Goal: Task Accomplishment & Management: Manage account settings

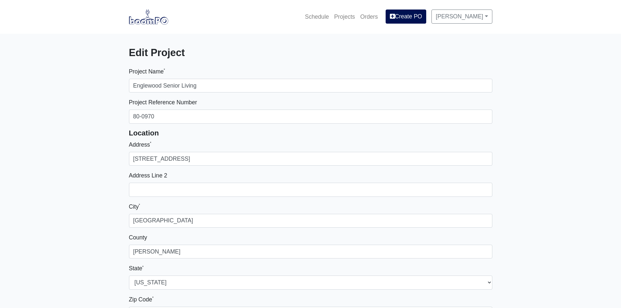
select select
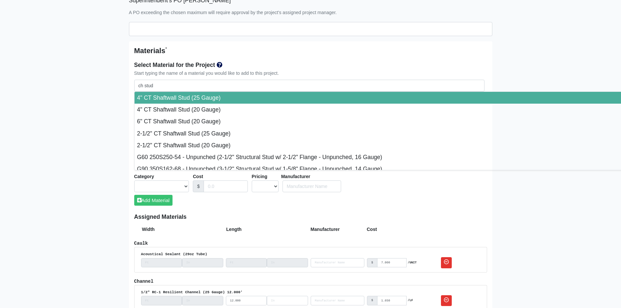
scroll to position [5011, 0]
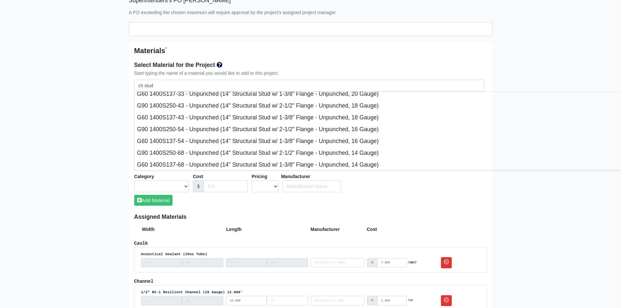
type input "ch stu"
select select
type input "ch st"
select select
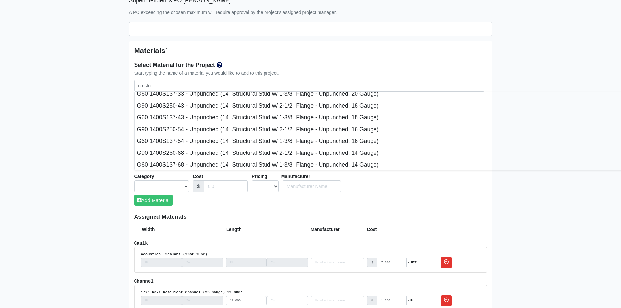
select select
type input "ch s"
select select
type input "ch"
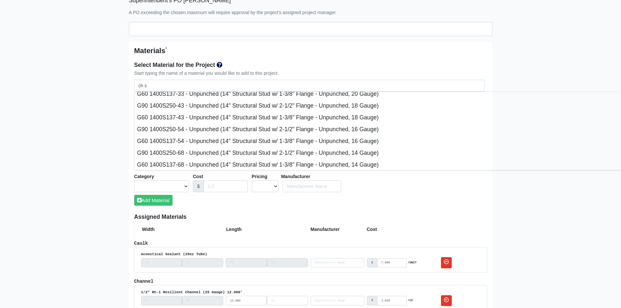
select select
type input "ch"
select select
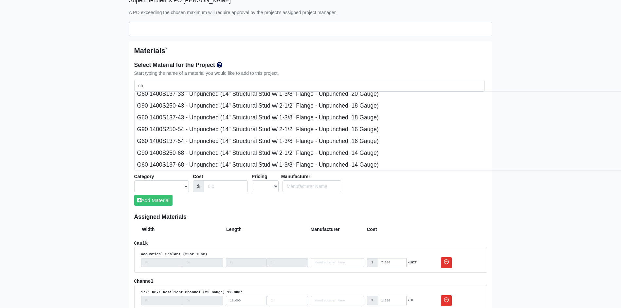
type input "c"
select select
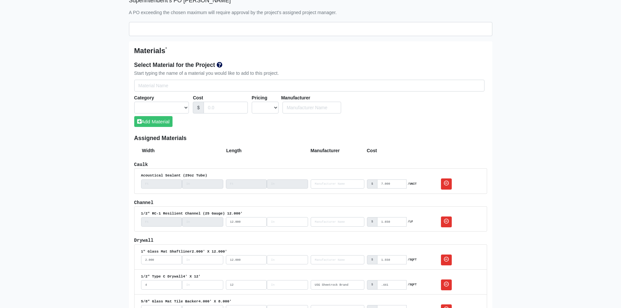
select select
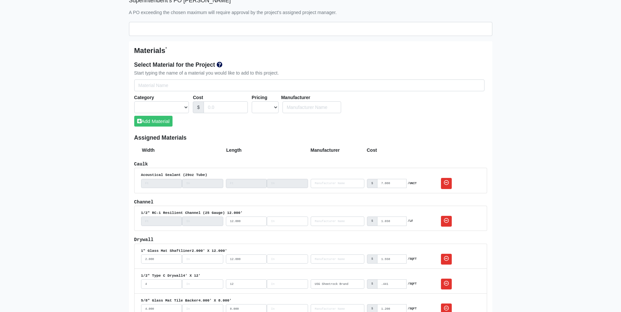
type input "g"
select select
type input "g6"
select select
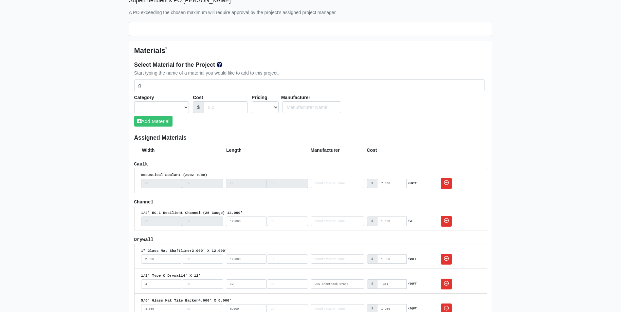
select select
type input "g60"
select select
type input "g60"
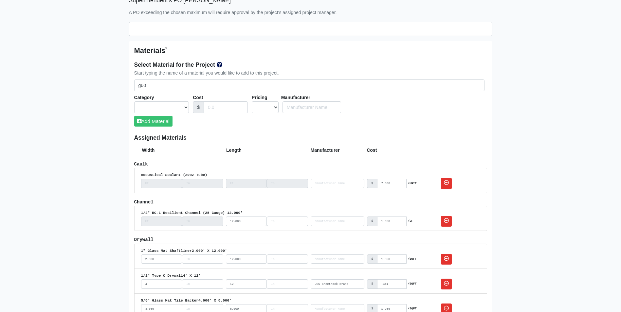
select select
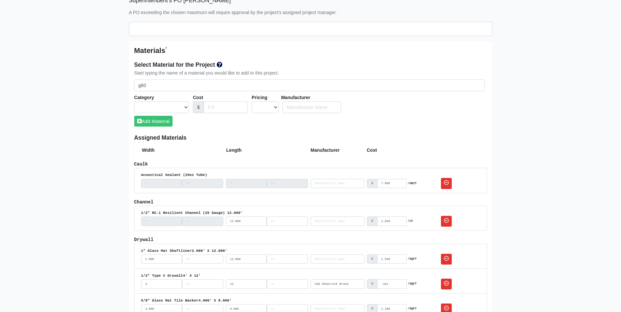
select select
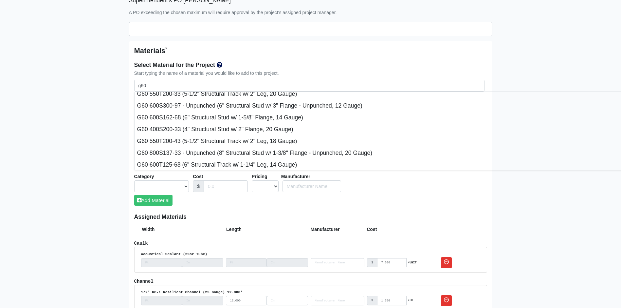
type input "g60 6"
select select
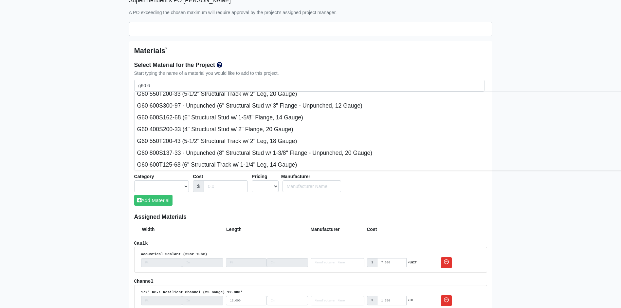
type input "g60 60"
select select
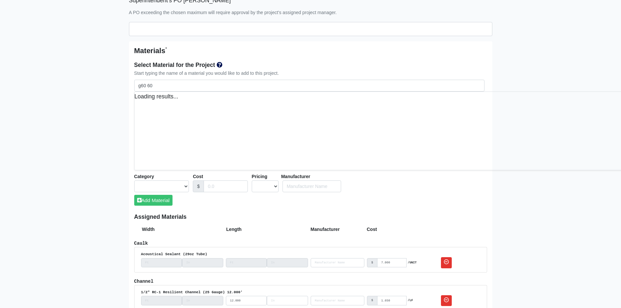
type input "g60 600"
select select
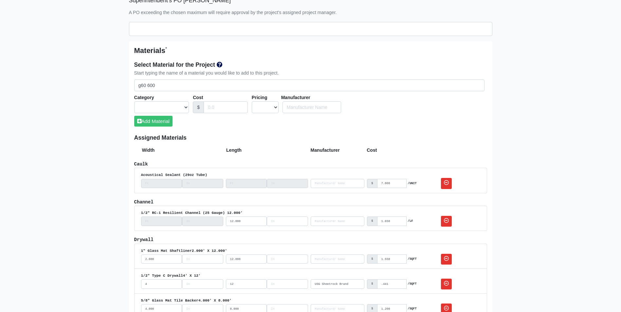
type input "g60 600S"
select select
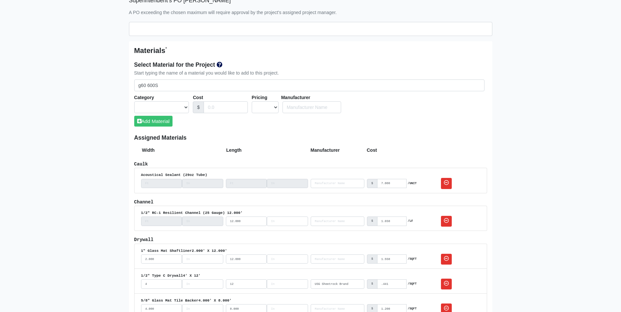
select select
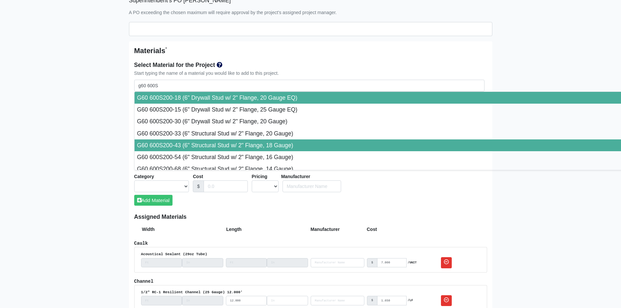
type input "G60 600S200-43 (6" Structural Stud w/ 2" Flange, 18 Gauge)"
select select "[object Object]"
select select "1"
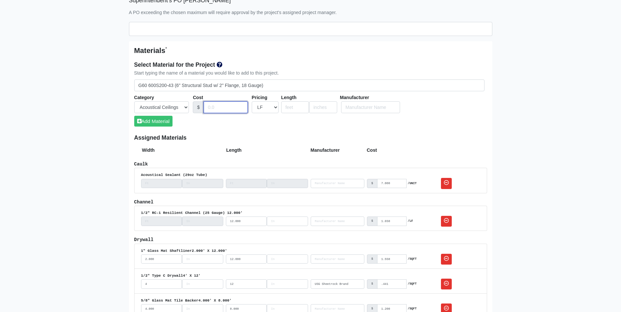
click at [211, 107] on input "Cost" at bounding box center [226, 108] width 44 height 12
click at [220, 109] on input "Cost" at bounding box center [226, 108] width 44 height 12
type input "1900"
select select "4"
click at [160, 126] on button "Add Material" at bounding box center [153, 121] width 38 height 11
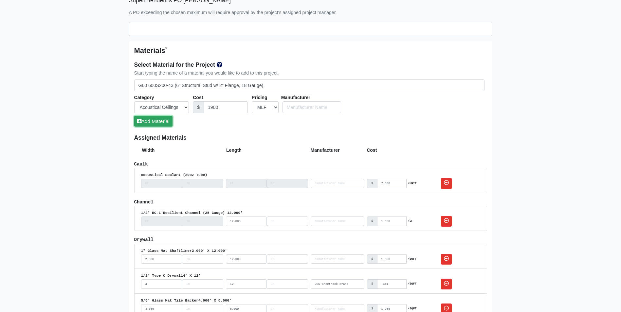
select select
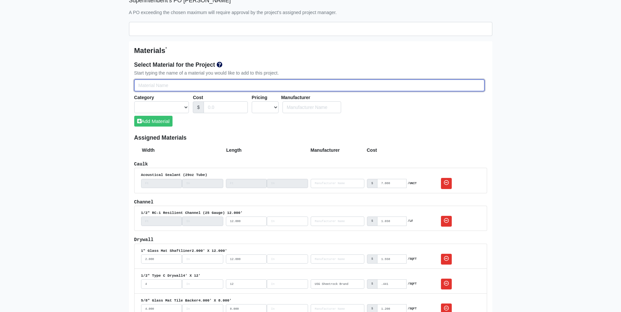
click at [149, 84] on input "Select Team Members for the Project" at bounding box center [309, 86] width 350 height 12
type input "g"
select select
type input "g6"
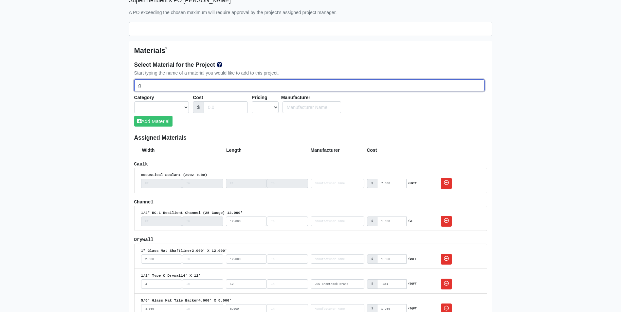
select select
type input "g60"
select select
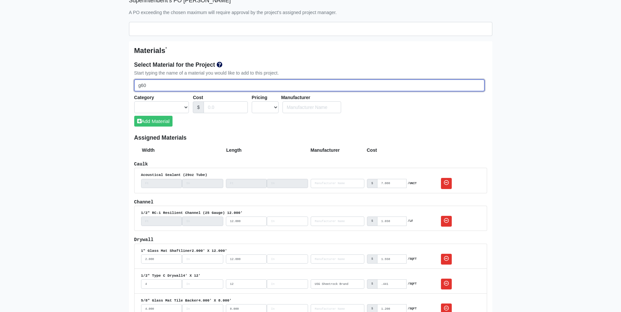
select select
type input "g60"
select select
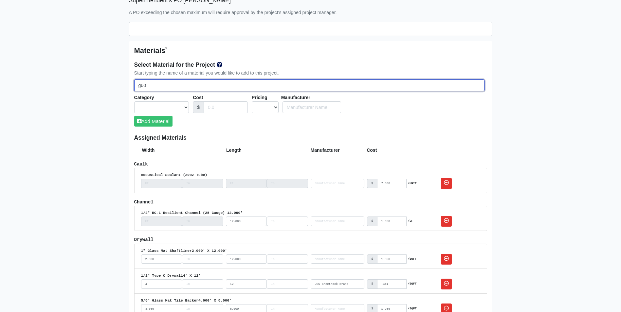
select select
type input "g60 6"
select select
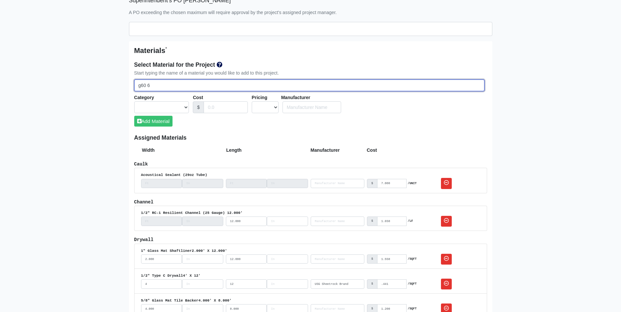
type input "g60 60"
select select
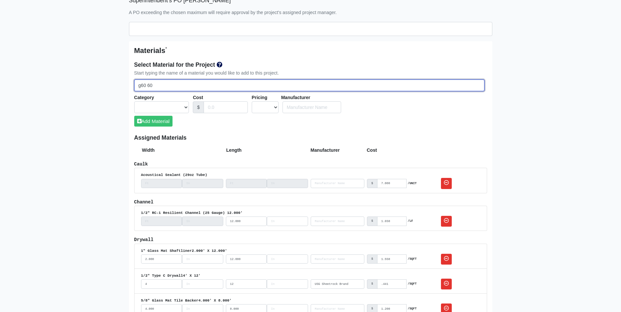
type input "g60 600"
select select
type input "g60 600t"
select select
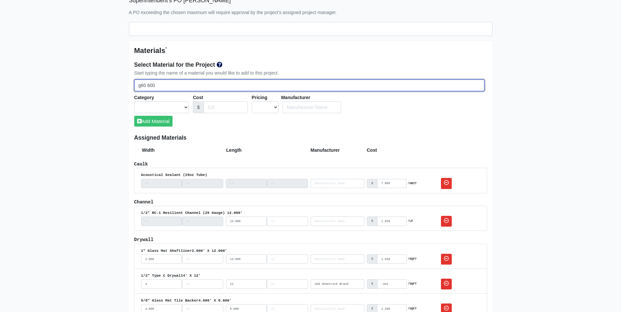
select select
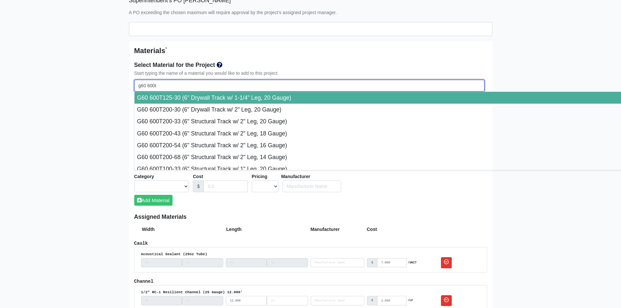
select select
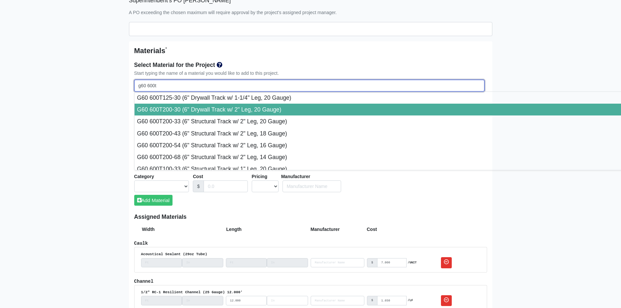
select select
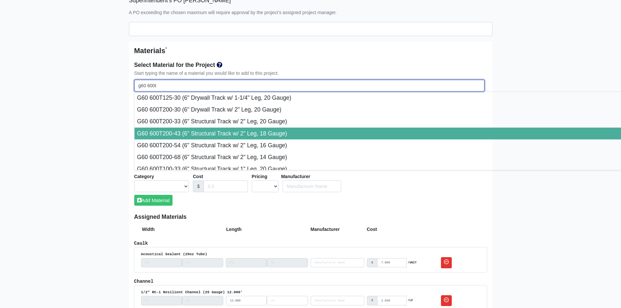
type input "G60 600T200-43 (6" Structural Track w/ 2" Leg, 18 Gauge)"
select select "[object Object]"
select select "1"
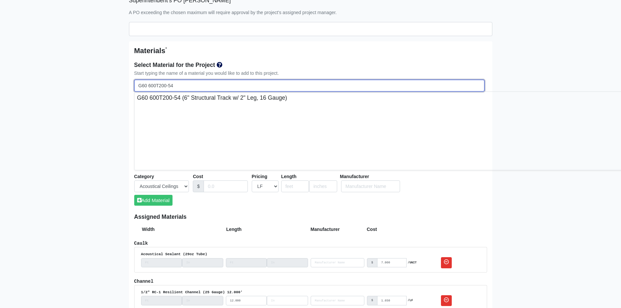
drag, startPoint x: 183, startPoint y: 85, endPoint x: 103, endPoint y: 92, distance: 80.5
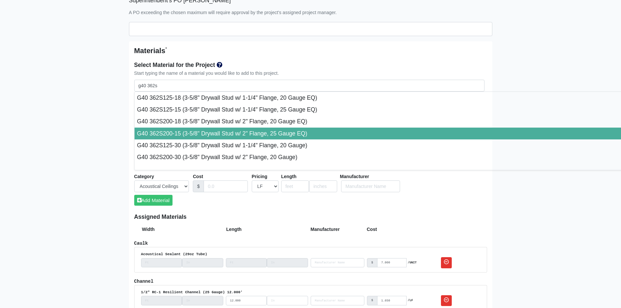
type input "G40 362S200-15 (3-5/8" Drywall Stud w/ 2" Flange, 25 Gauge EQ)"
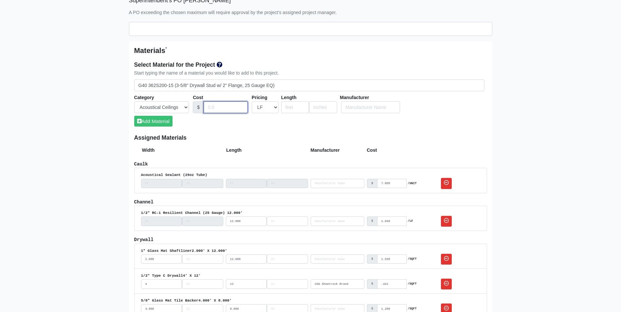
click at [206, 106] on input "Cost" at bounding box center [226, 108] width 44 height 12
click at [212, 105] on input "Cost" at bounding box center [226, 108] width 44 height 12
type input "410"
select select "4"
click at [162, 121] on button "Add Material" at bounding box center [153, 121] width 38 height 11
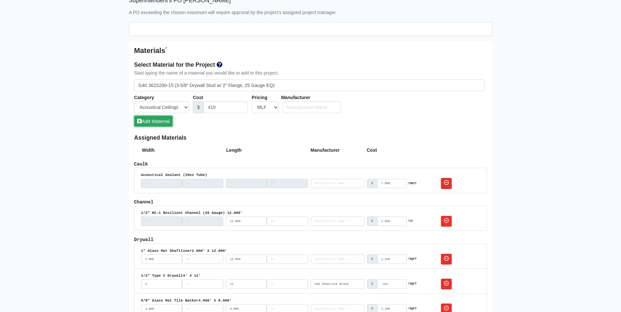
select select
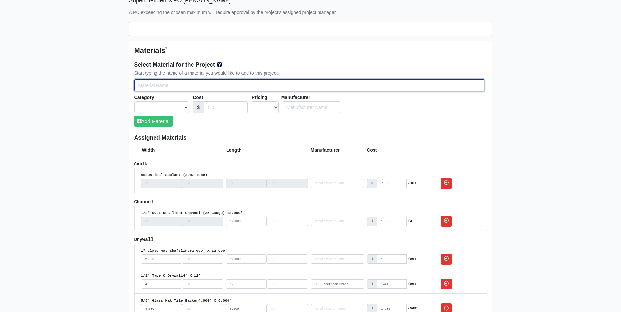
click at [146, 86] on input "Select Team Members for the Project" at bounding box center [309, 86] width 350 height 12
type input "g"
select select
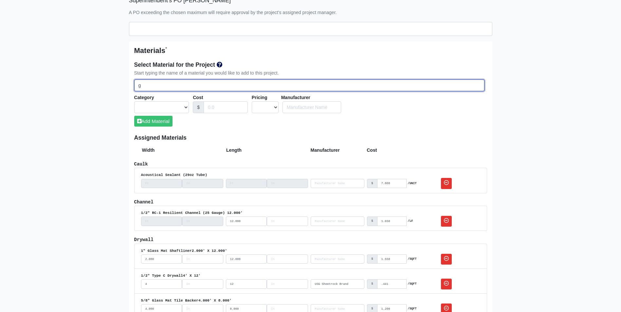
select select
type input "g4"
select select
type input "g40"
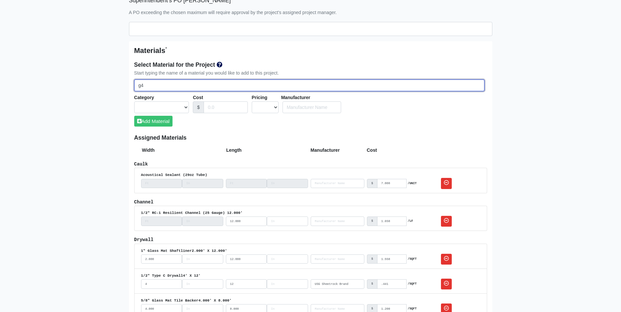
select select
type input "g4"
select select
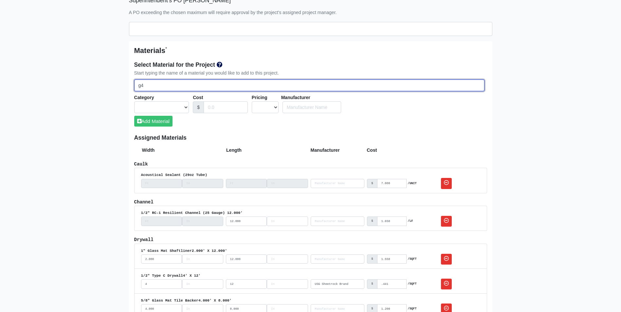
type input "g"
select select
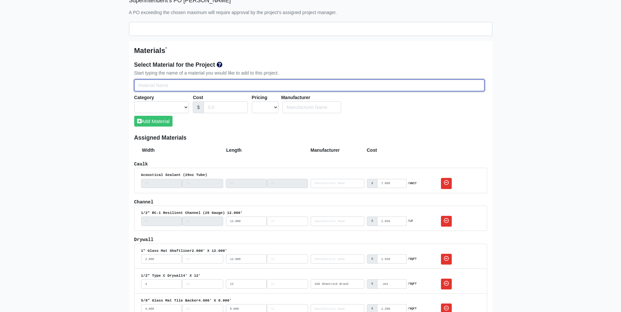
select select
type input "G"
select select
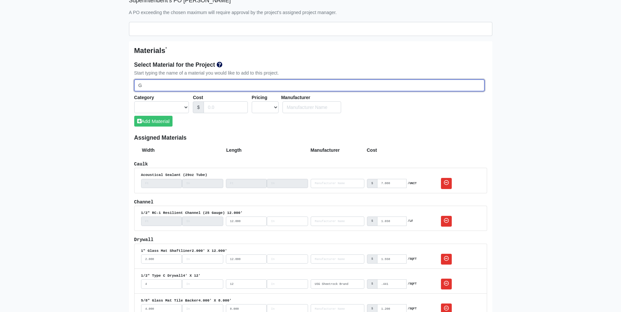
type input "G4"
select select
type input "G40"
select select
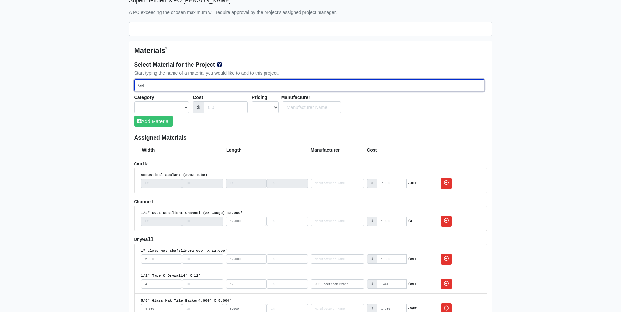
select select
type input "G40"
select select
type input "G40 3"
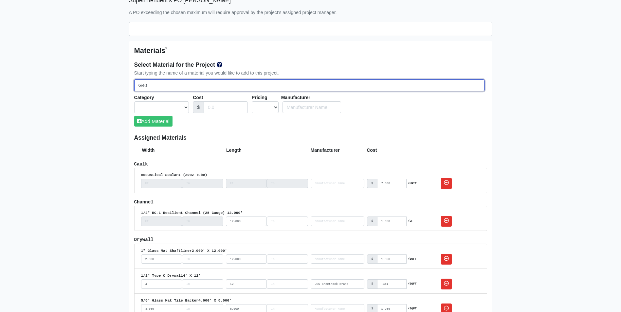
select select
type input "G40 36"
select select
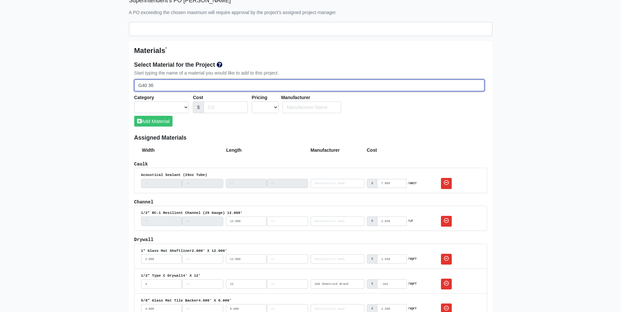
select select
type input "G40 362"
select select
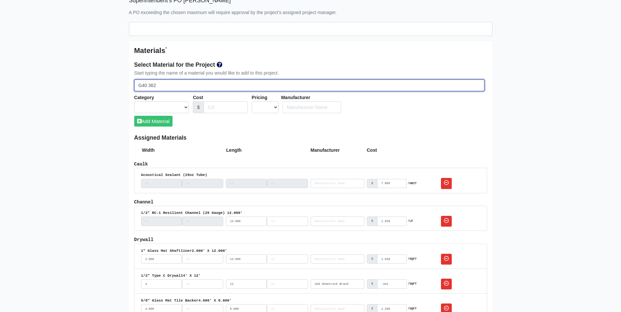
select select
type input "G40 36"
select select
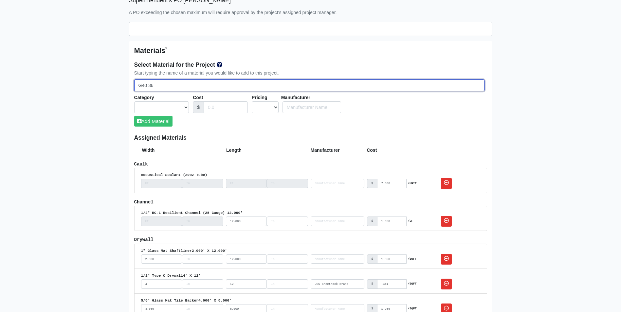
type input "G40 3"
select select
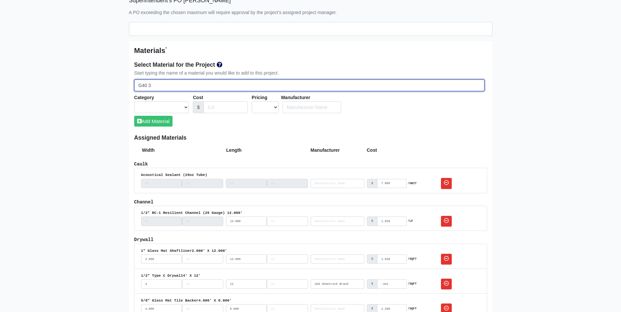
type input "G40"
select select
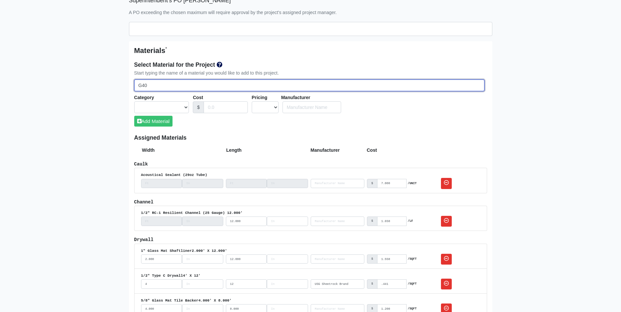
type input "G40 3"
select select
type input "G40 36"
select select
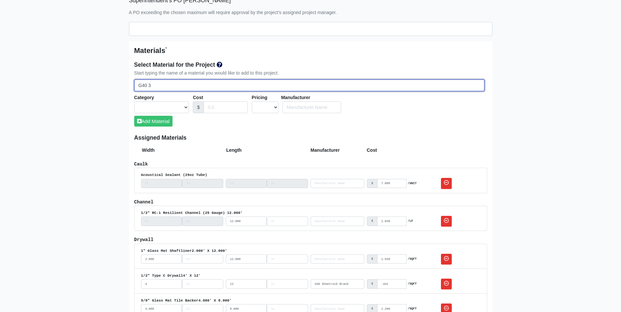
select select
type input "G40 362"
select select
type input "G40 362T"
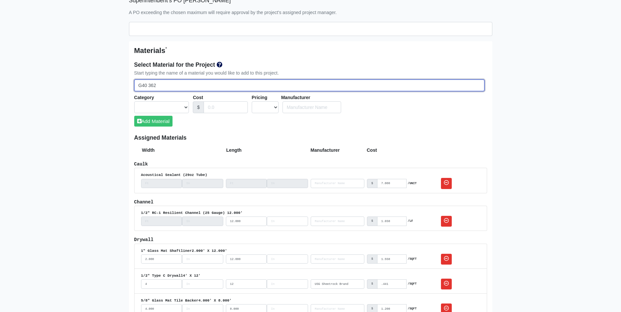
select select
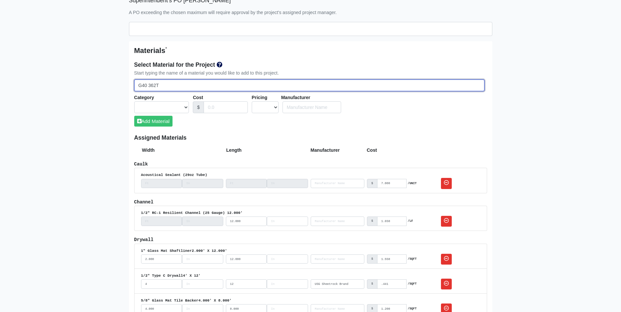
select select
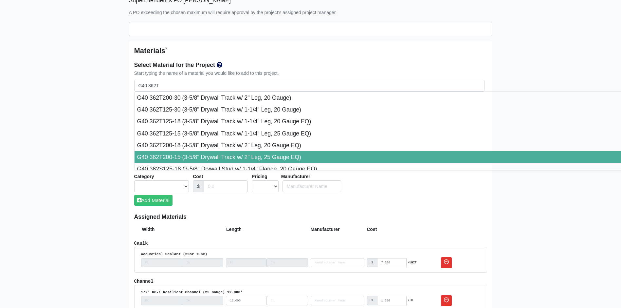
type input "G40 362T200-15 (3-5/8" Drywall Track w/ 2" Leg, 25 Gauge EQ)"
select select "[object Object]"
select select "1"
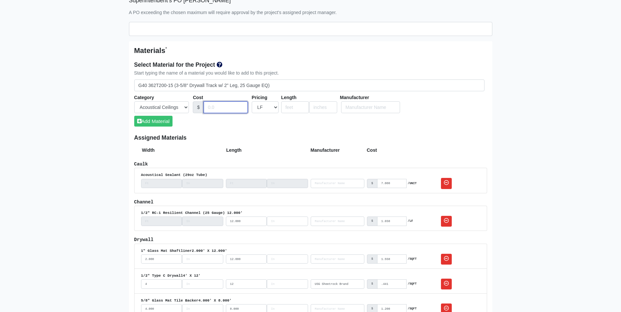
click at [211, 108] on input "Cost" at bounding box center [226, 108] width 44 height 12
click at [164, 125] on button "Add Material" at bounding box center [153, 121] width 38 height 11
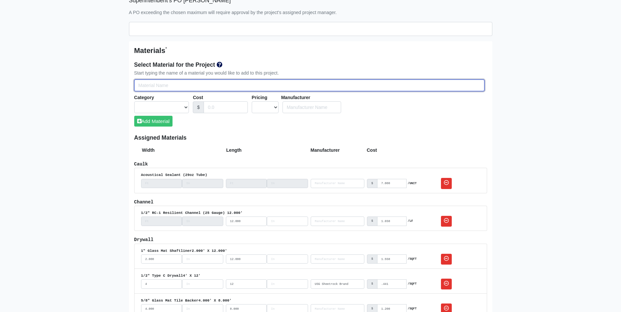
click at [155, 86] on input "Select Team Members for the Project" at bounding box center [309, 86] width 350 height 12
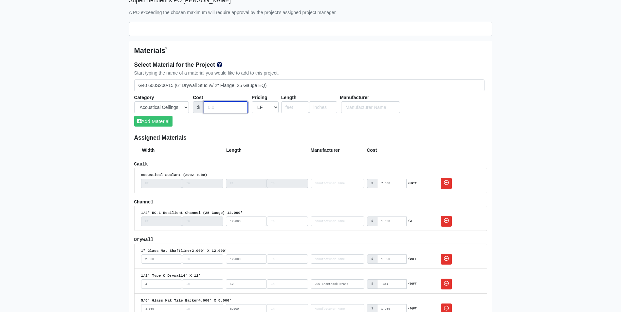
click at [209, 103] on input "Cost" at bounding box center [226, 108] width 44 height 12
click at [165, 120] on button "Add Material" at bounding box center [153, 121] width 38 height 11
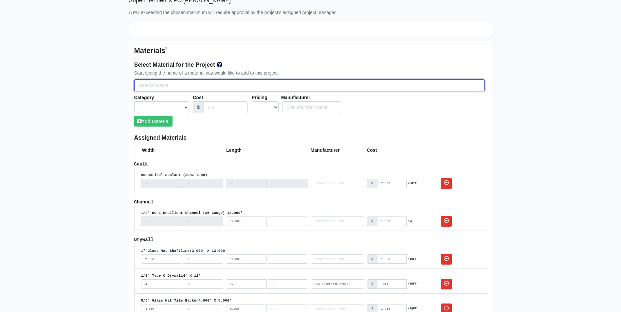
click at [152, 86] on input "Select Team Members for the Project" at bounding box center [309, 86] width 350 height 12
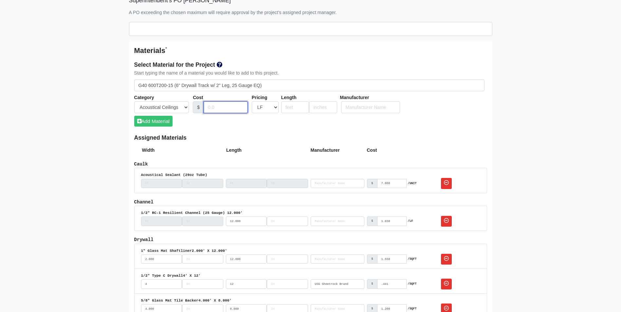
click at [211, 109] on input "Cost" at bounding box center [226, 108] width 44 height 12
click at [151, 123] on button "Add Material" at bounding box center [153, 121] width 38 height 11
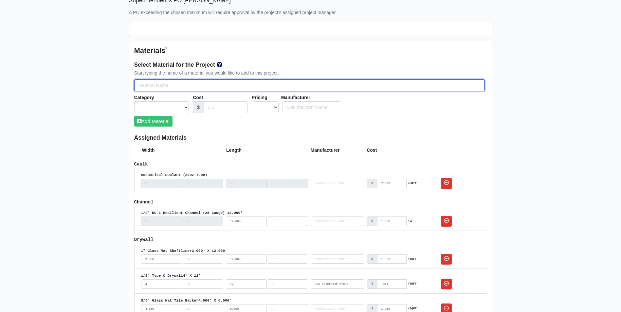
click at [151, 87] on input "Select Team Members for the Project" at bounding box center [309, 86] width 350 height 12
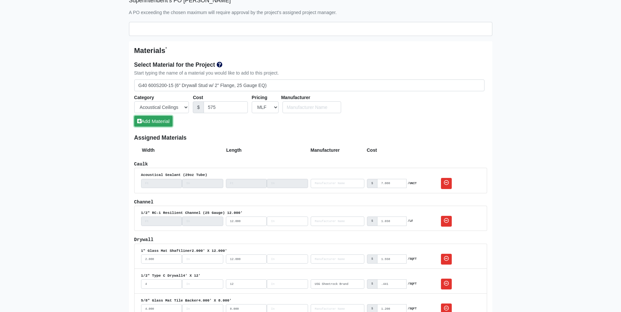
click at [140, 124] on icon "submit" at bounding box center [139, 121] width 4 height 5
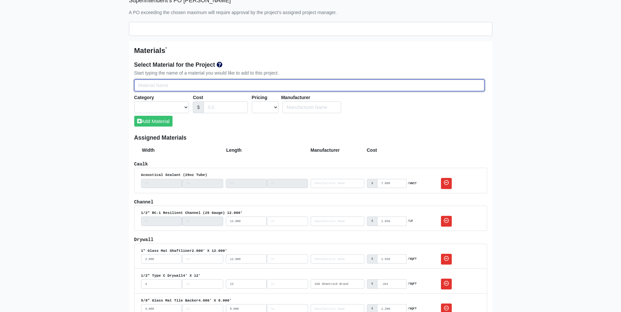
click at [146, 83] on input "Select Team Members for the Project" at bounding box center [309, 86] width 350 height 12
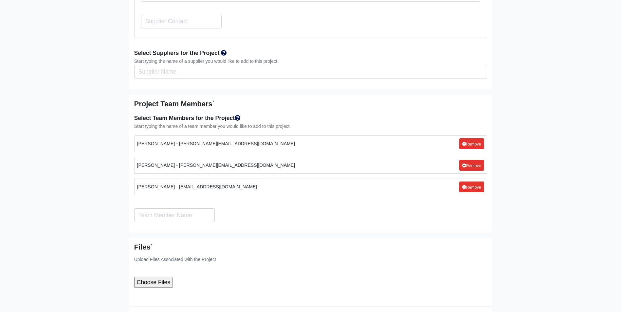
scroll to position [1438, 0]
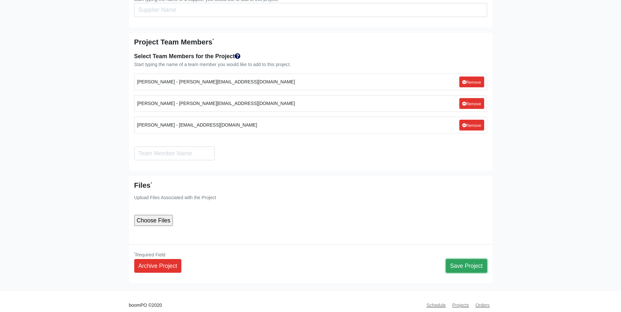
click at [467, 259] on button "Save Project" at bounding box center [466, 266] width 41 height 14
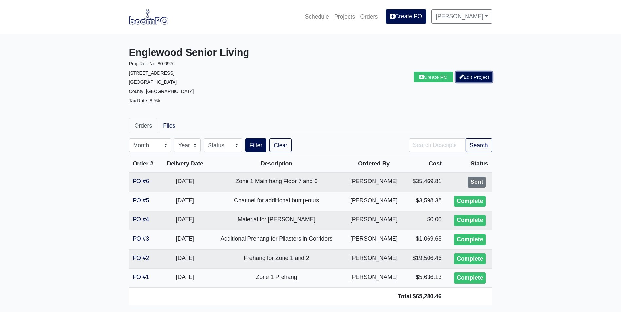
click at [469, 76] on link "Edit Project" at bounding box center [474, 77] width 37 height 11
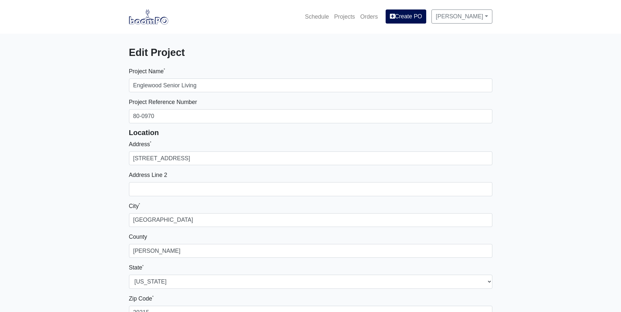
select select
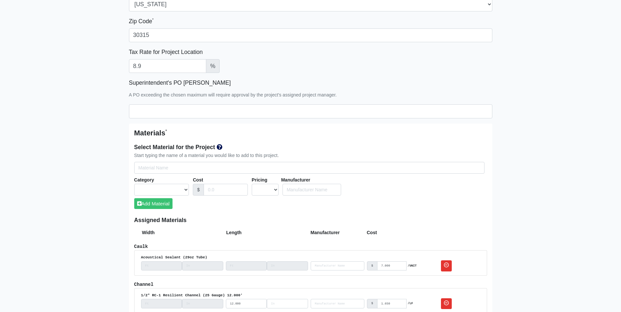
scroll to position [295, 0]
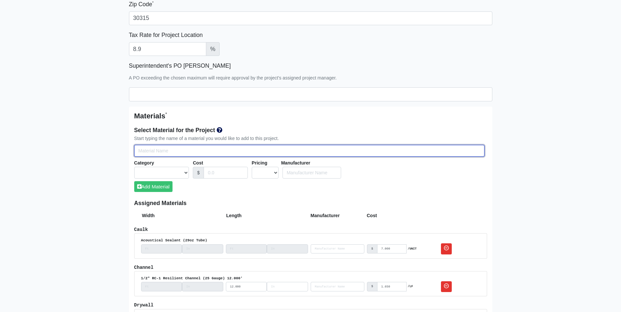
click at [147, 153] on input "Select Team Members for the Project" at bounding box center [309, 151] width 350 height 12
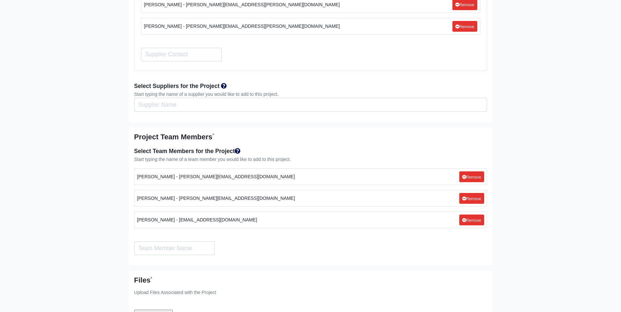
scroll to position [1438, 0]
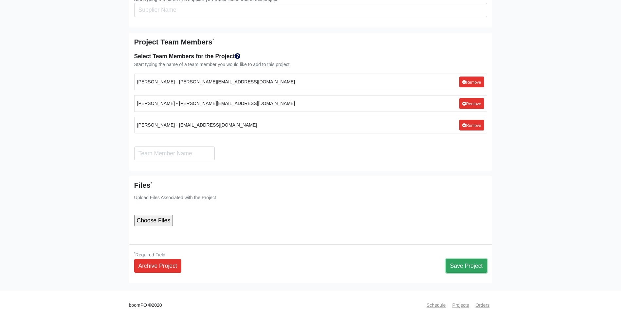
click at [476, 259] on button "Save Project" at bounding box center [466, 266] width 41 height 14
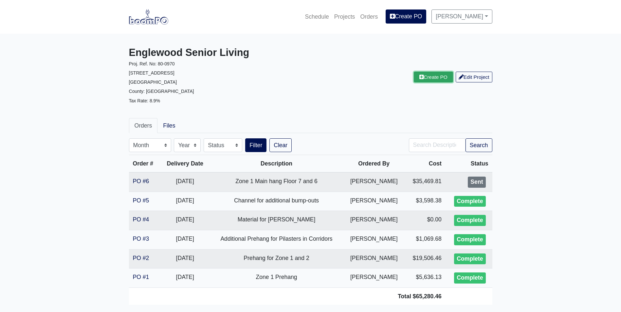
click at [420, 76] on icon at bounding box center [422, 77] width 4 height 5
click at [475, 73] on link "Edit Project" at bounding box center [474, 77] width 37 height 11
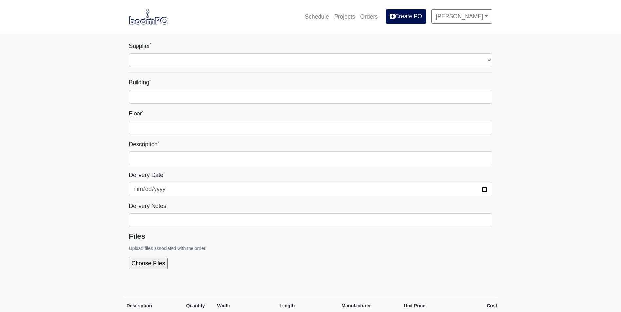
select select
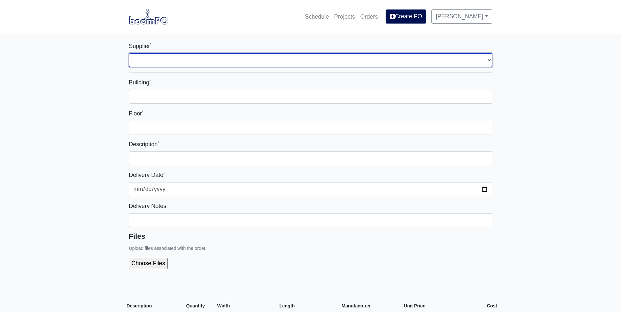
click at [189, 59] on select "Select one... L&W Supply - Mableton, GA" at bounding box center [311, 60] width 364 height 14
select select "1"
click at [129, 53] on select "Select one... L&W Supply - Mableton, GA" at bounding box center [311, 60] width 364 height 14
select select
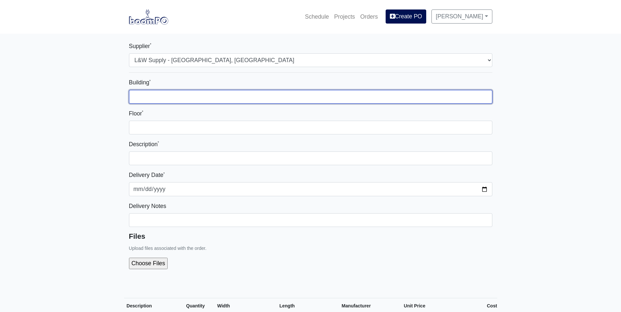
click at [160, 99] on input "Building *" at bounding box center [311, 97] width 364 height 14
type input "Zone 1"
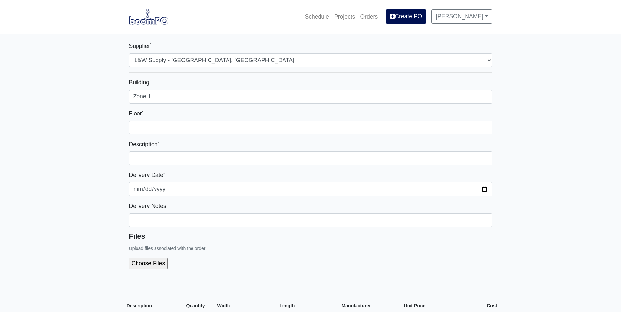
click at [149, 135] on div "Building * Zone 1 Floor * Description * Delivery Date * 2025-08-11 Delivery Not…" at bounding box center [311, 176] width 364 height 197
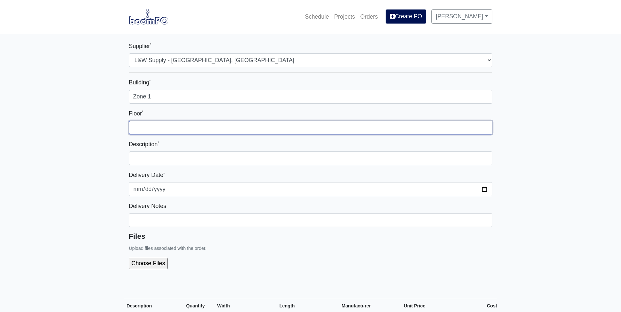
click at [149, 131] on input "Floor *" at bounding box center [311, 128] width 364 height 14
type input "2ND"
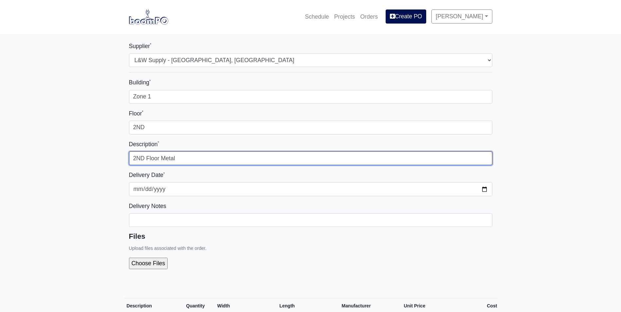
type input "2ND Floor Metal"
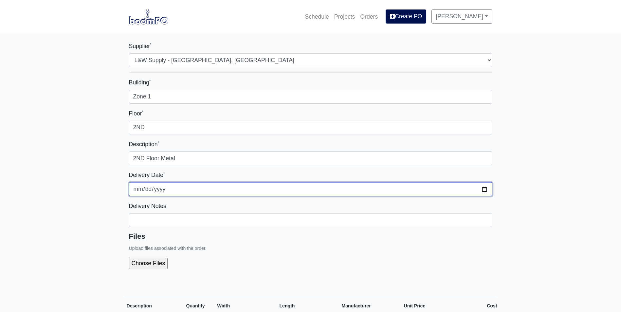
click at [483, 191] on input "2025-08-11" at bounding box center [311, 189] width 364 height 14
type input "2025-08-15"
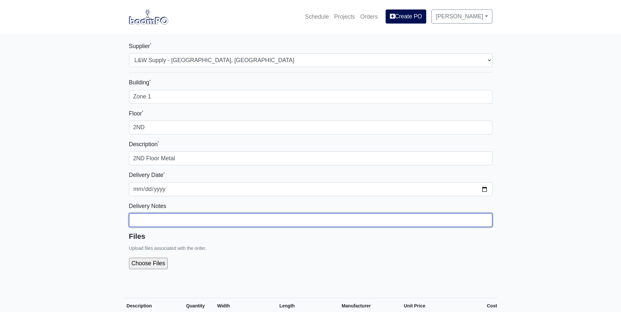
click at [168, 104] on input "Building *" at bounding box center [311, 97] width 364 height 14
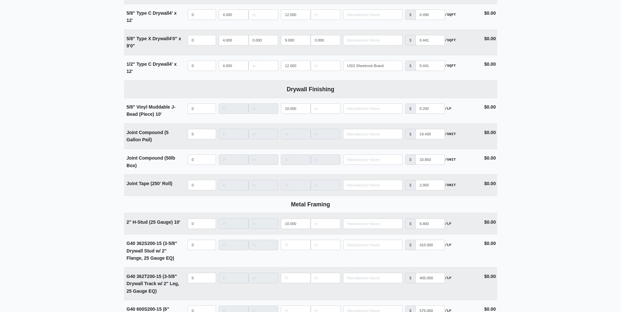
scroll to position [557, 0]
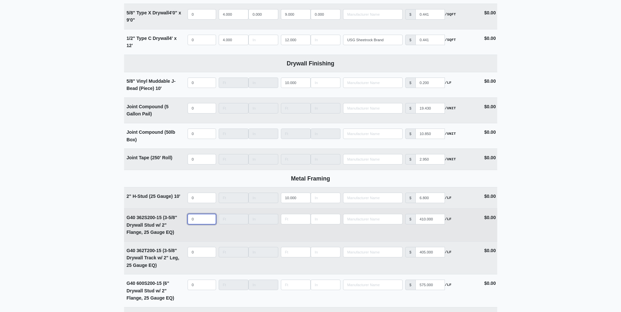
select select
click at [192, 220] on input "quantity" at bounding box center [202, 219] width 28 height 10
type input "160"
type input "1"
select select
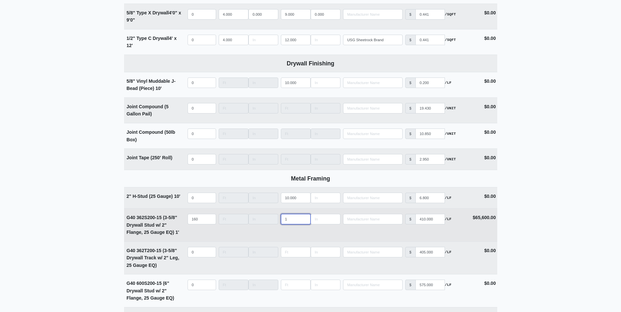
type input "10"
select select
type input "10"
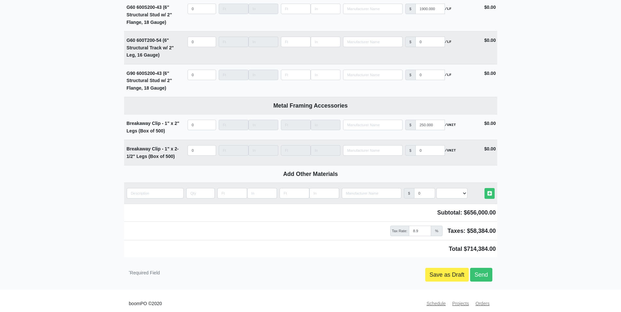
scroll to position [973, 0]
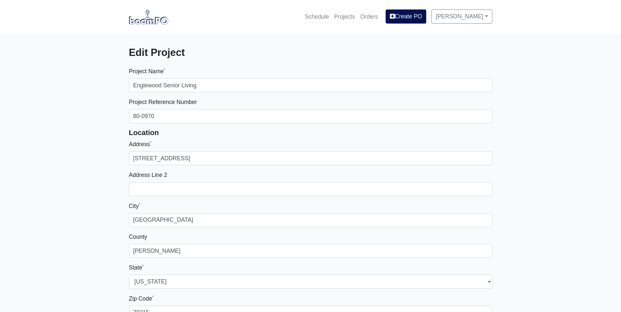
select select
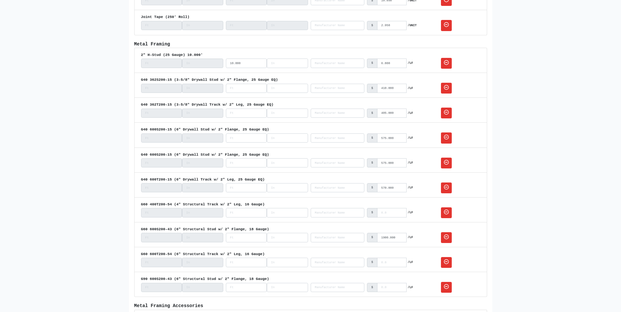
scroll to position [852, 0]
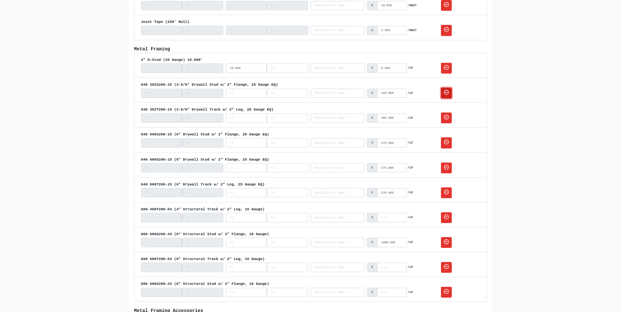
click at [444, 95] on icon at bounding box center [446, 92] width 5 height 5
select select
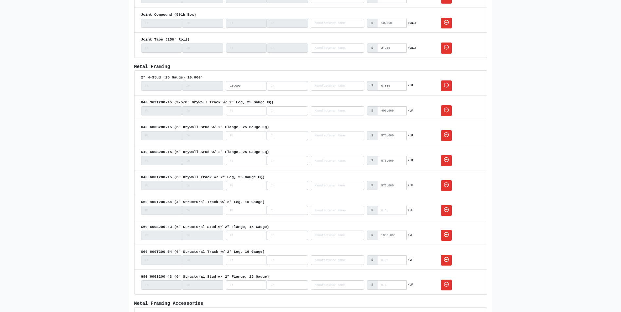
scroll to position [819, 0]
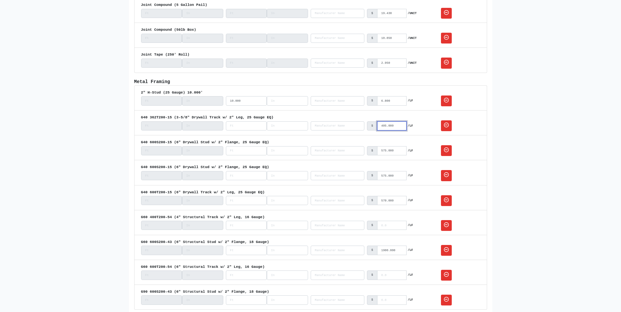
click at [400, 126] on input "405.000" at bounding box center [391, 126] width 29 height 9
type input ".405"
click at [394, 148] on input "575.000" at bounding box center [391, 150] width 29 height 9
click at [402, 152] on input "575.000" at bounding box center [391, 150] width 29 height 9
click at [400, 151] on input "575.000" at bounding box center [391, 150] width 29 height 9
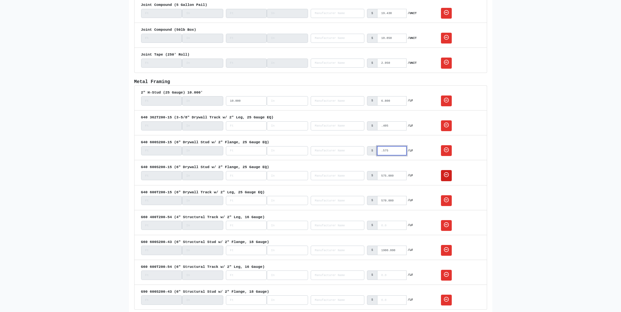
type input ".575"
click at [442, 176] on link at bounding box center [446, 175] width 11 height 11
select select
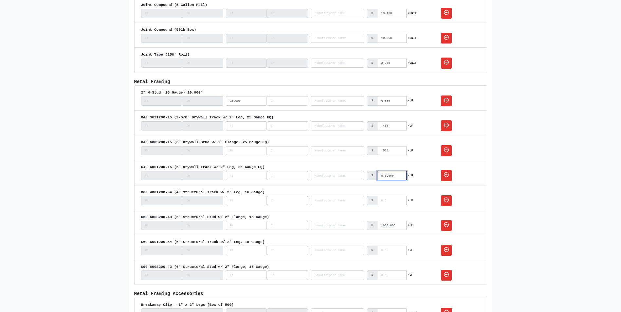
click at [401, 176] on input "570.000" at bounding box center [391, 175] width 29 height 9
type input ".570"
click at [401, 226] on input "1900.000" at bounding box center [391, 225] width 29 height 9
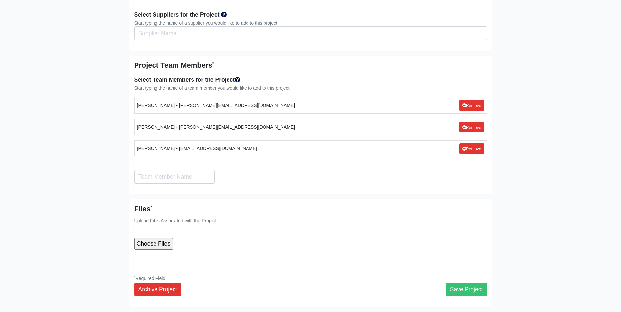
scroll to position [1376, 0]
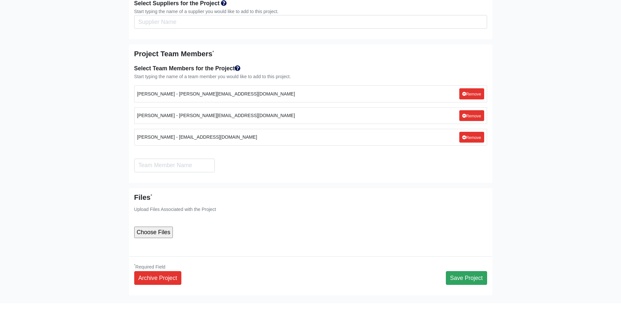
type input "1.90"
click at [468, 272] on button "Save Project" at bounding box center [466, 279] width 41 height 14
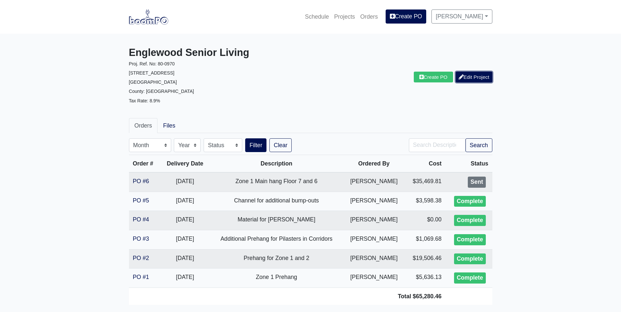
click at [477, 74] on link "Edit Project" at bounding box center [474, 77] width 37 height 11
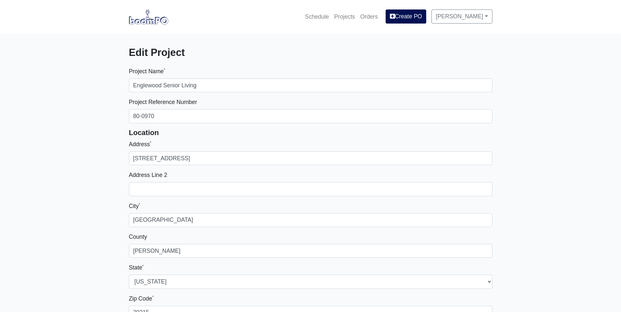
select select
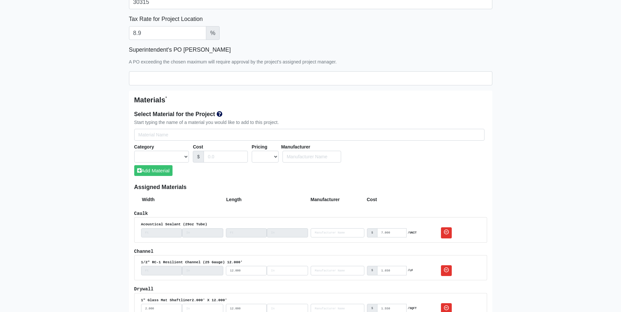
scroll to position [295, 0]
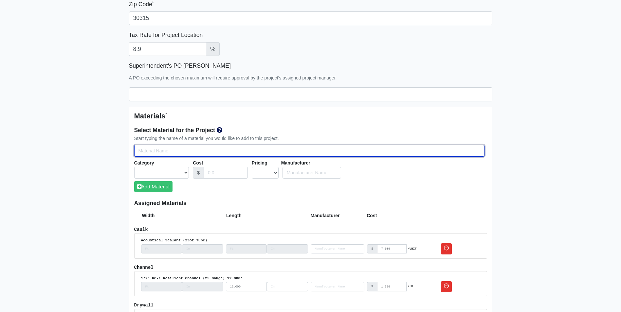
click at [140, 153] on input "Select Team Members for the Project" at bounding box center [309, 151] width 350 height 12
type input "g"
select select
type input "g4"
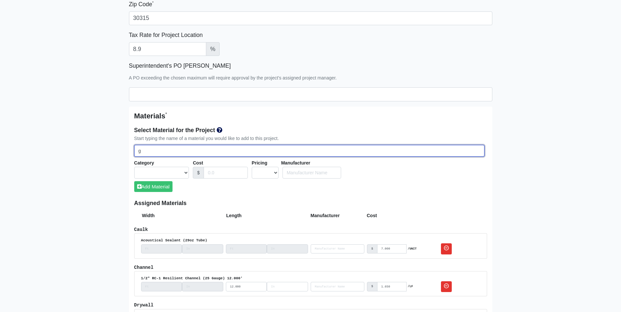
select select
type input "g40"
select select
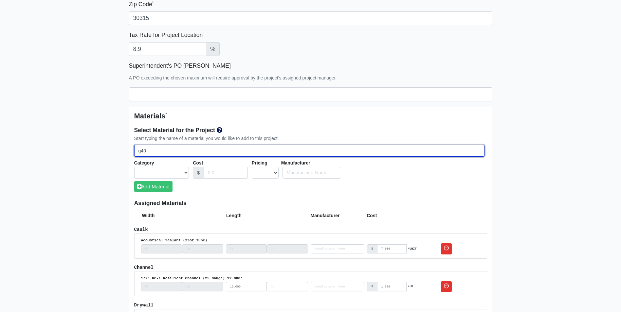
type input "g40"
select select
type input "g40 3"
select select
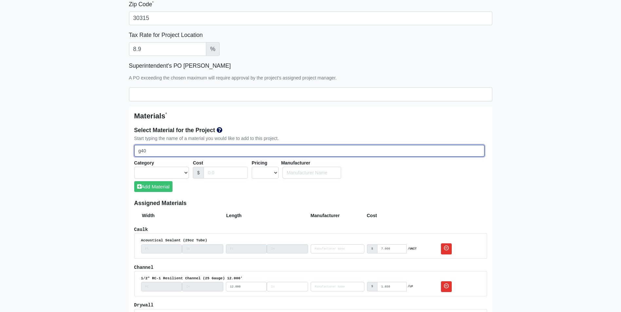
select select
type input "g40 36"
select select
type input "g40 362"
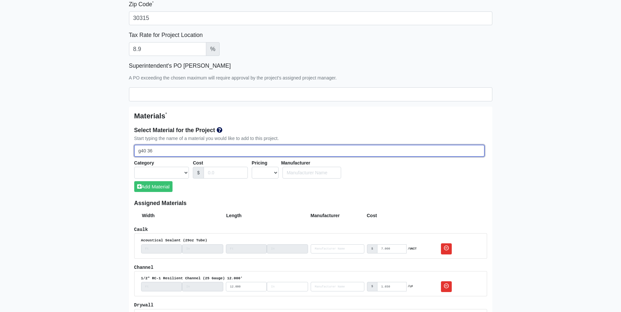
select select
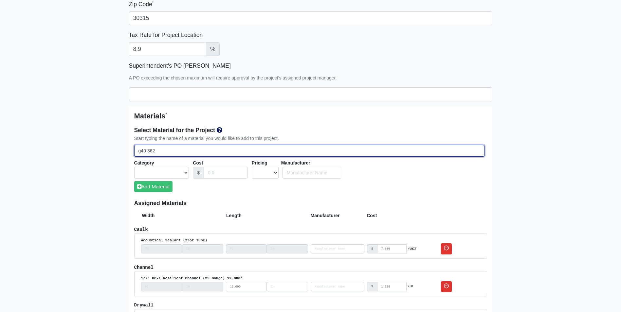
select select
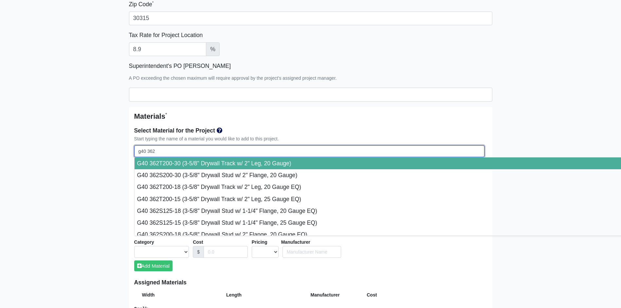
type input "g40 362s"
select select
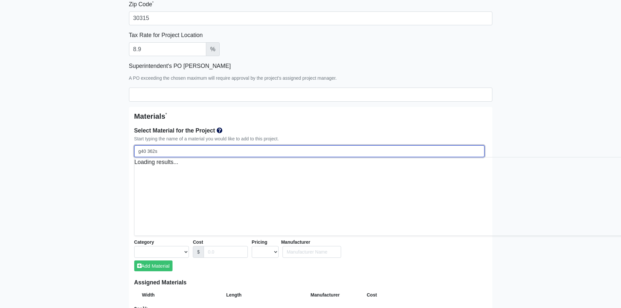
select select
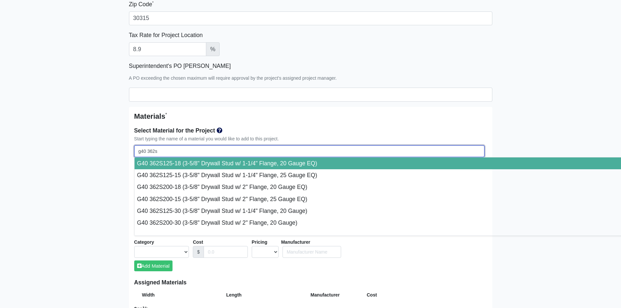
select select
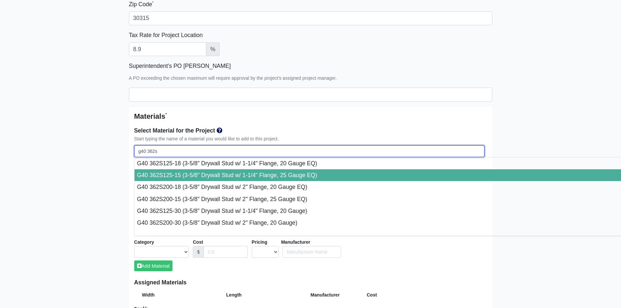
select select
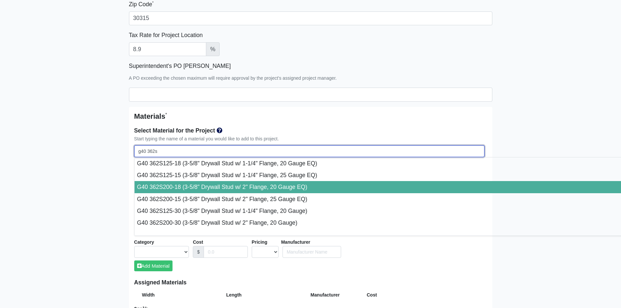
select select
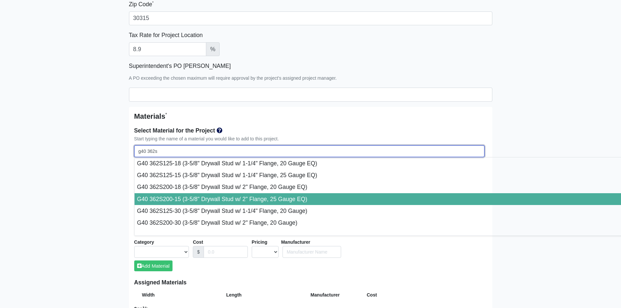
type input "G40 362S200-15 (3-5/8" Drywall Stud w/ 2" Flange, 25 Gauge EQ)"
select select "[object Object]"
select select "1"
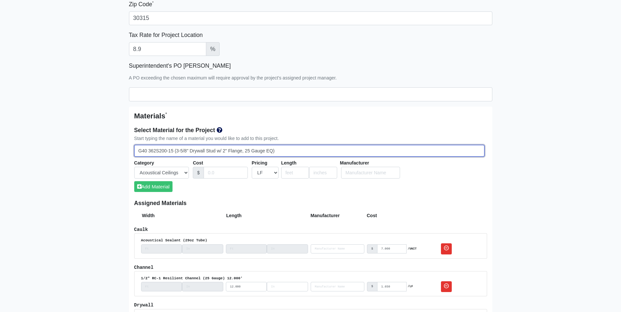
type input "G40 362S200-15 (3-5/8" Drywall Stud w/ 2" Flange, 25 Gauge EQ)"
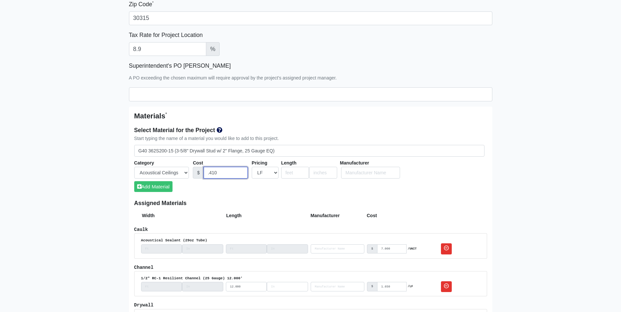
type input ".410"
type input "10"
click at [149, 183] on button "Add Material" at bounding box center [153, 186] width 38 height 11
select select
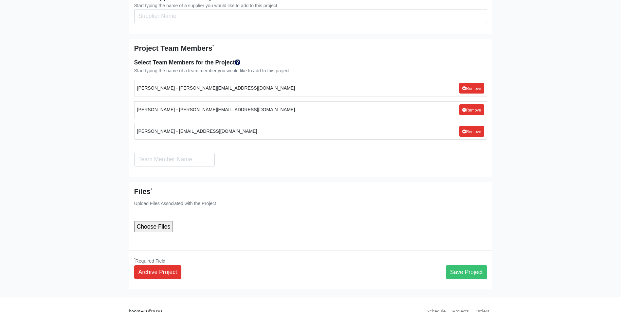
scroll to position [1412, 0]
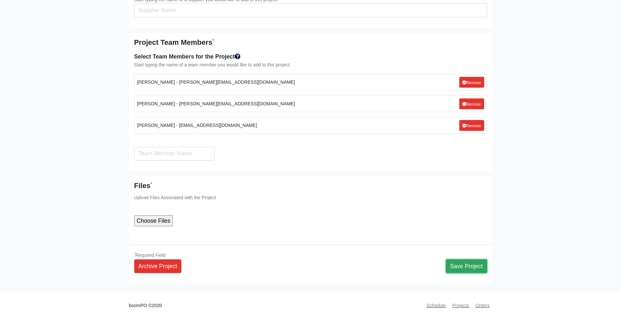
click at [456, 260] on button "Save Project" at bounding box center [466, 267] width 41 height 14
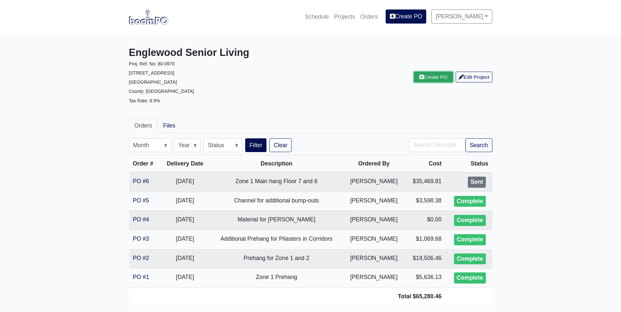
click at [434, 75] on link "Create PO" at bounding box center [433, 77] width 39 height 11
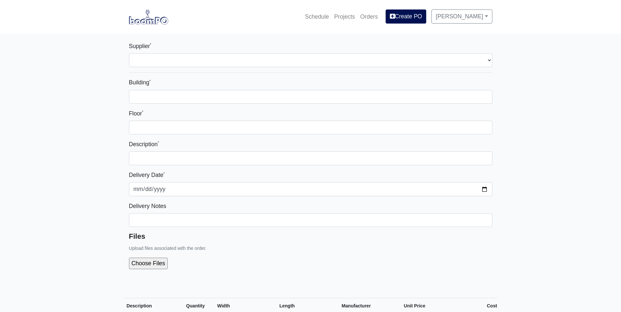
select select
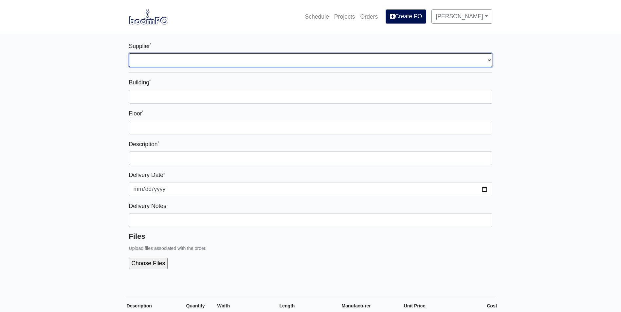
click at [141, 56] on select "Select one... L&W Supply - Mableton, GA" at bounding box center [311, 60] width 364 height 14
select select "1"
click at [129, 53] on select "Select one... L&W Supply - Mableton, GA" at bounding box center [311, 60] width 364 height 14
select select
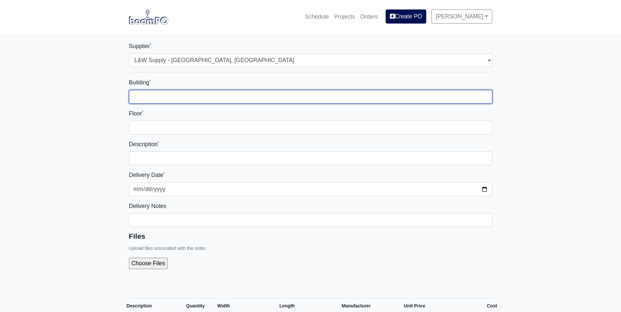
click at [141, 95] on input "Building *" at bounding box center [311, 97] width 364 height 14
type input "Zone 1"
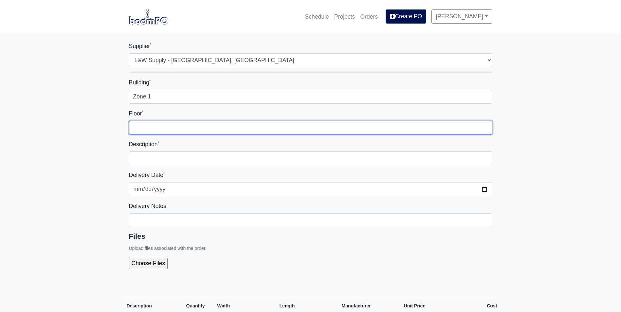
click at [151, 126] on input "Floor *" at bounding box center [311, 128] width 364 height 14
type input "2nd"
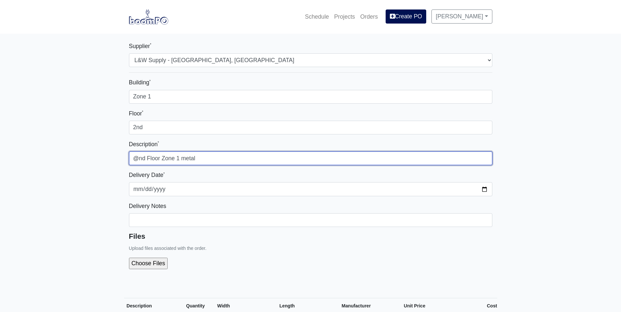
click at [138, 157] on input "@nd Floor Zone 1 metal" at bounding box center [311, 159] width 364 height 14
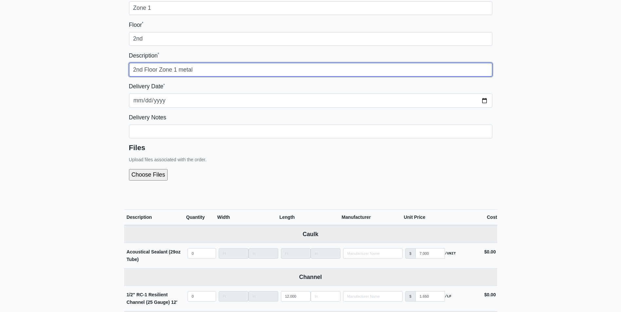
scroll to position [131, 0]
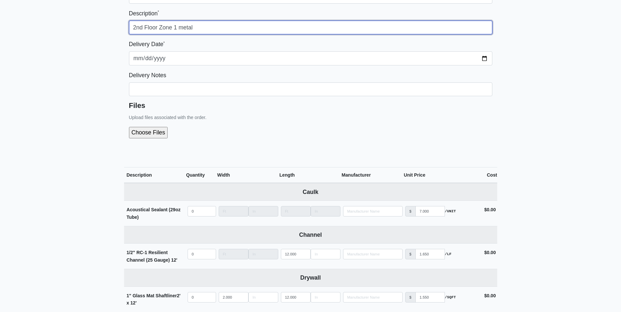
type input "2nd Floor Zone 1 metal"
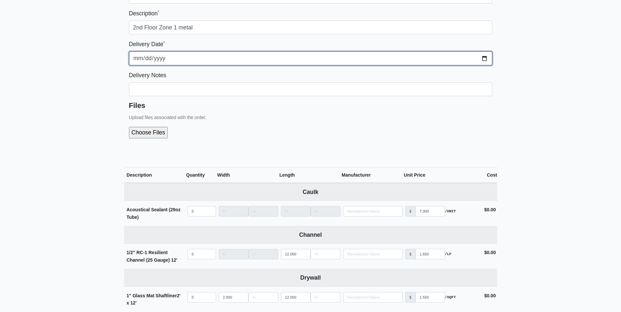
click at [485, 58] on input "2025-08-11" at bounding box center [311, 58] width 364 height 14
type input "2025-08-15"
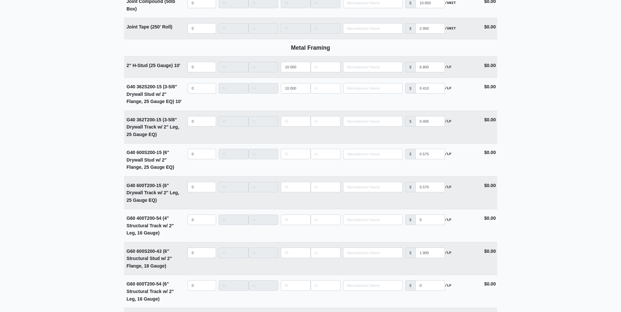
scroll to position [655, 0]
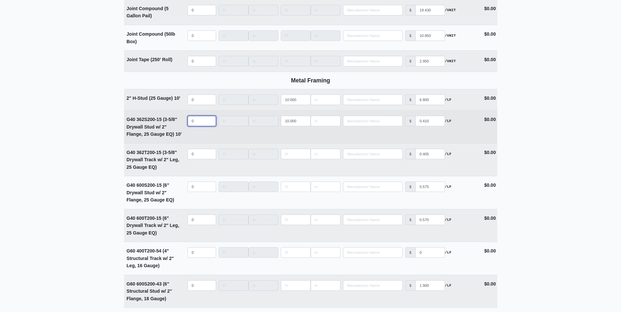
select select
click at [195, 121] on input "quantity" at bounding box center [202, 121] width 28 height 10
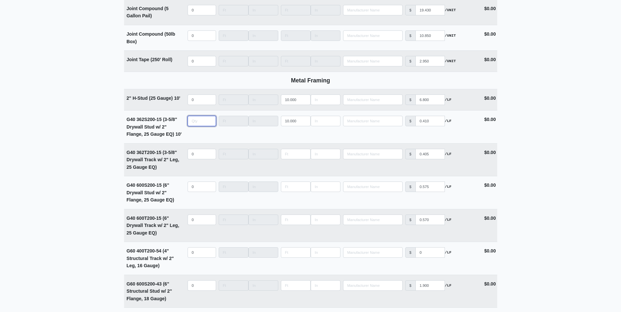
type input "1"
select select
type input "16"
select select
type input "160"
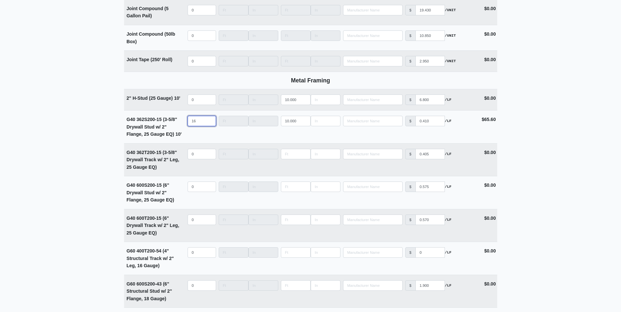
select select
type input "160"
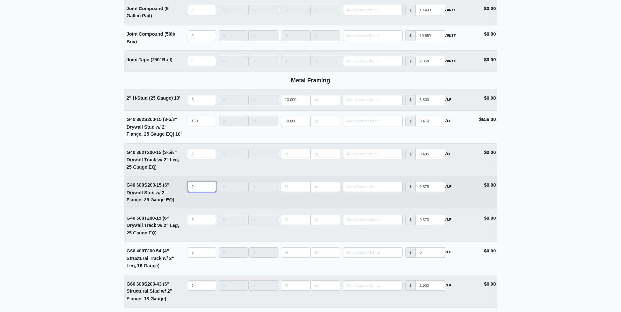
select select
click at [193, 187] on input "quantity" at bounding box center [202, 187] width 28 height 10
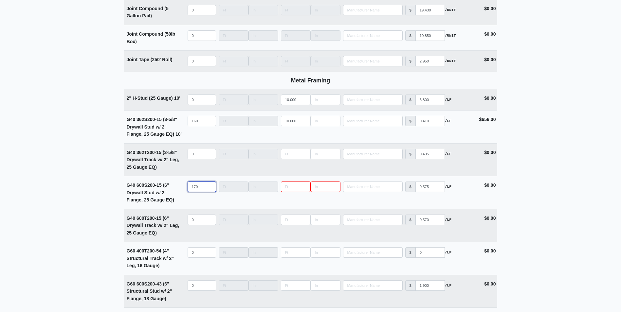
type input "170"
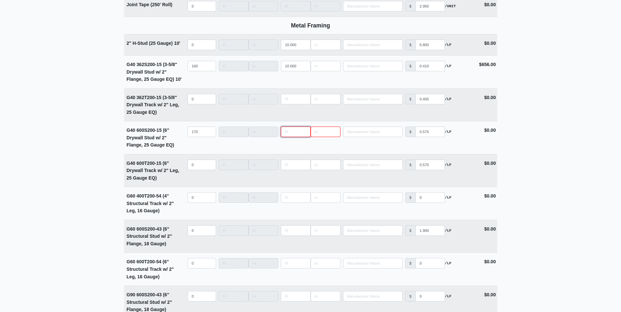
scroll to position [721, 0]
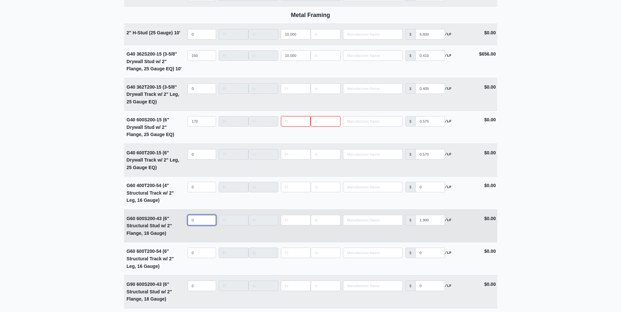
select select
click at [201, 221] on input "quantity" at bounding box center [202, 220] width 28 height 10
type input "80"
type input "9"
select select
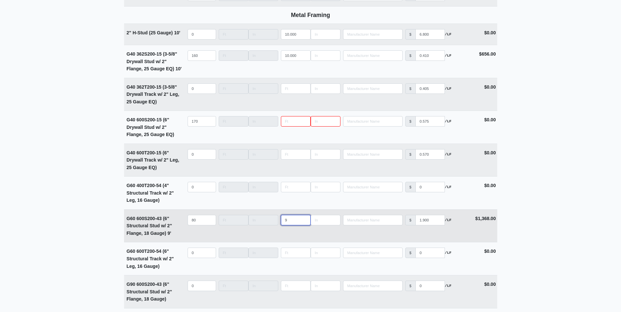
type input "9"
type input "7"
select select
type input "7"
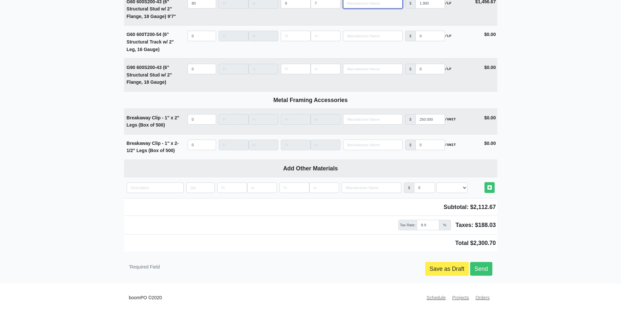
scroll to position [940, 0]
click at [448, 269] on link "Save as Draft" at bounding box center [447, 269] width 44 height 14
type input "2025-08-11"
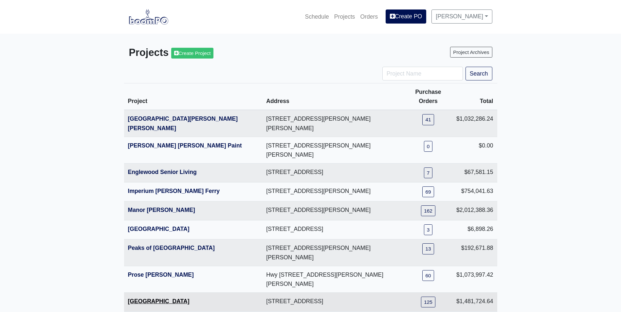
click at [133, 298] on link "[GEOGRAPHIC_DATA]" at bounding box center [159, 301] width 62 height 7
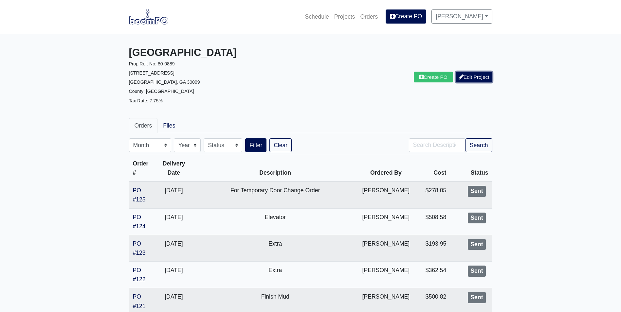
click at [478, 77] on link "Edit Project" at bounding box center [474, 77] width 37 height 11
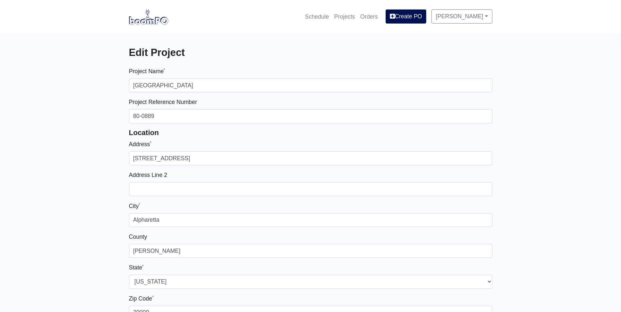
select select
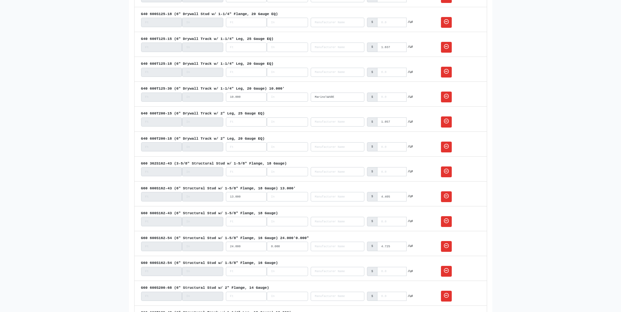
scroll to position [1998, 0]
